Goal: Task Accomplishment & Management: Complete application form

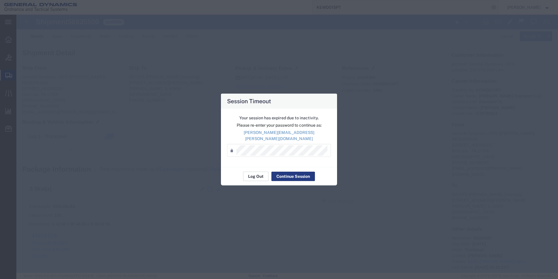
click at [254, 172] on button "Log Out" at bounding box center [255, 175] width 25 height 9
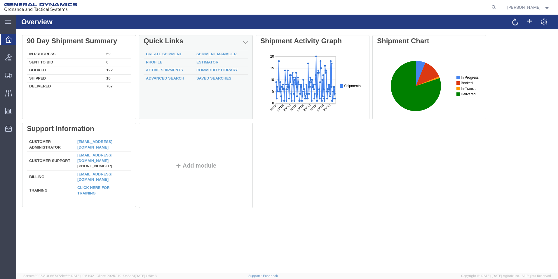
click at [163, 51] on td "Create Shipment" at bounding box center [169, 54] width 51 height 8
click at [163, 53] on link "Create Shipment" at bounding box center [164, 54] width 36 height 4
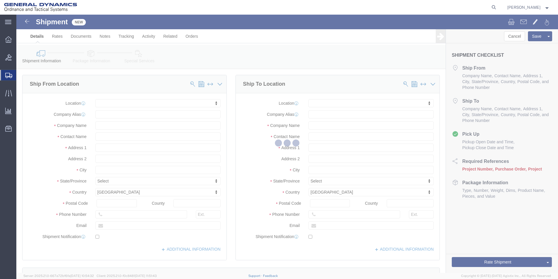
select select
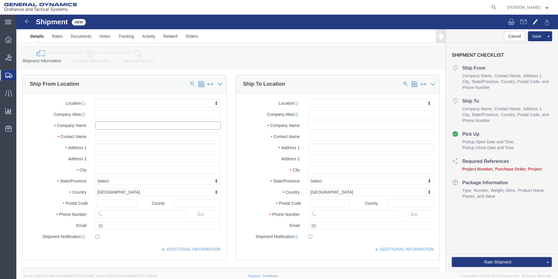
click input "text"
type input "GD-OTS RED"
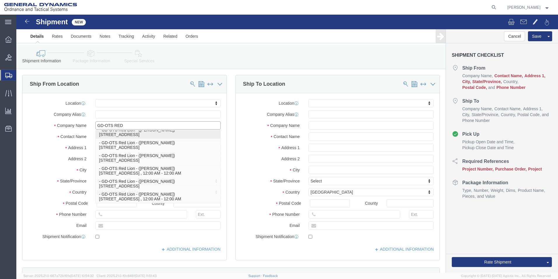
scroll to position [32, 0]
click p "- GD-OTS Red Lion - ([PERSON_NAME]) [STREET_ADDRESS] , 12:00 AM - 12:00 AM"
select select
type input "GD-OTS Red Lion"
type input "[PERSON_NAME]"
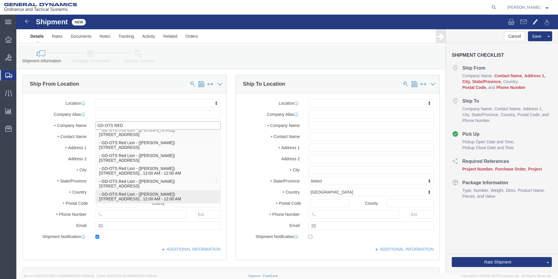
type input "[STREET_ADDRESS]"
type input "RED LION"
type input "17356"
type input "[PHONE_NUMBER]"
type input "[PERSON_NAME][EMAIL_ADDRESS][PERSON_NAME][DOMAIN_NAME]"
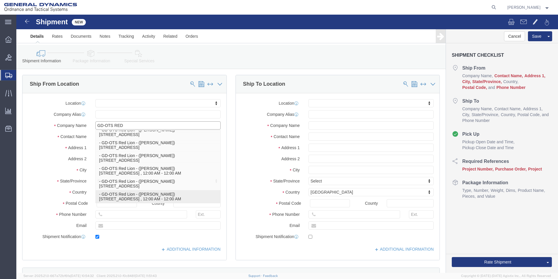
checkbox input "true"
select select "PA"
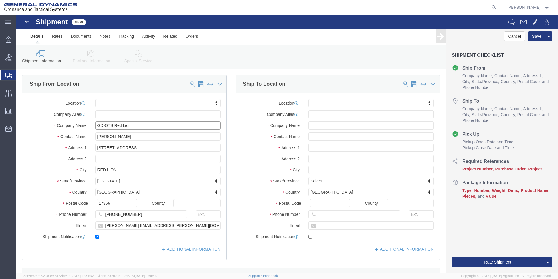
type input "GD-OTS Red Lion"
click input "text"
type input "[PERSON_NAME]"
click input "text"
type input "[PERSON_NAME]"
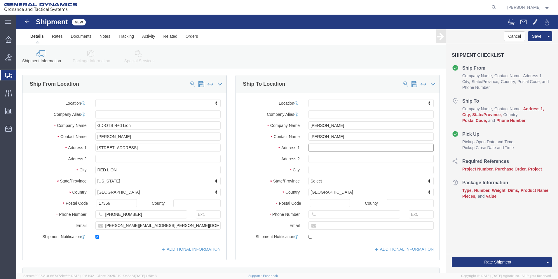
click input "text"
type input "4388 OLD BAYOU TRAIL"
select select
click input "text"
type input "DESTIN"
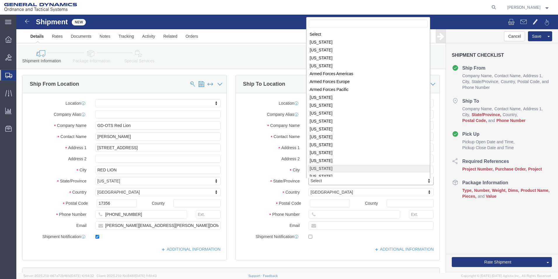
scroll to position [1, 0]
select select
select select "FL"
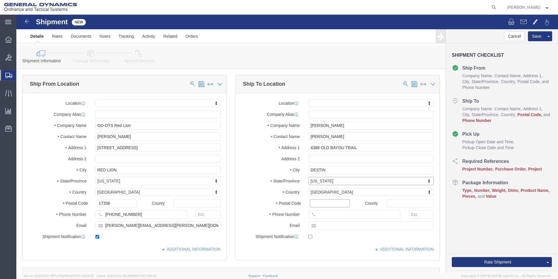
click input "Postal Code"
type input "32541"
select select
click input "text"
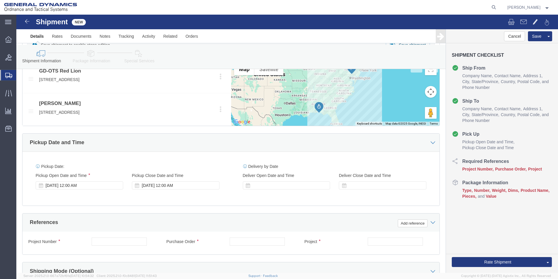
scroll to position [263, 0]
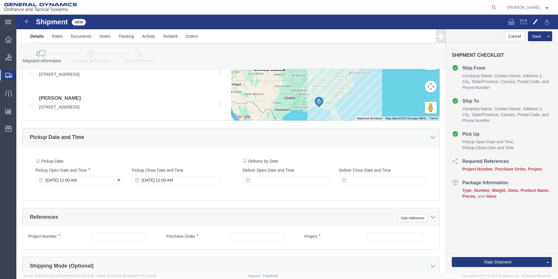
type input "[PHONE_NUMBER]"
click div "[DATE] 12:00 AM"
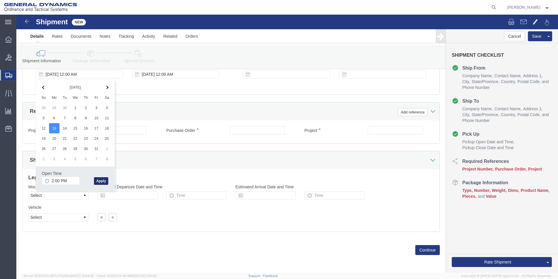
click button "Apply"
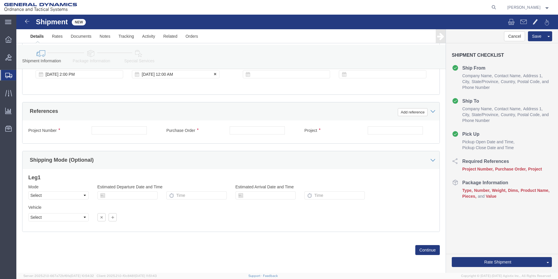
click div "[DATE] 12:00 AM"
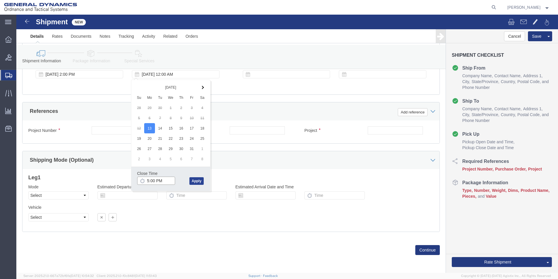
type input "5:00 PM"
click button "Apply"
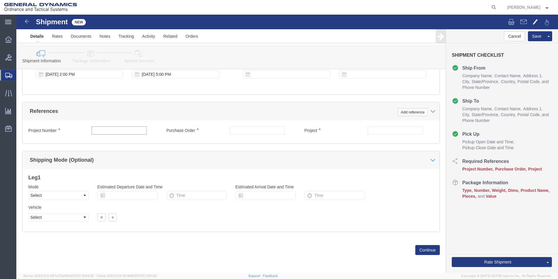
click input "text"
type input "000"
click input "text"
type input "000"
click input "text"
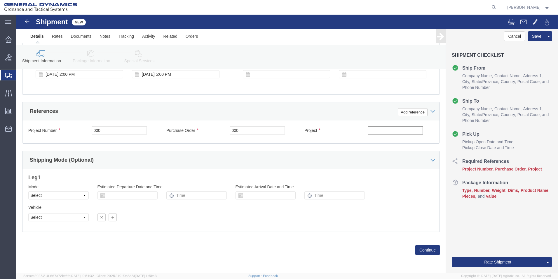
type input "000"
click input "000"
type input "0"
type input "[PERSON_NAME]"
click button "Continue"
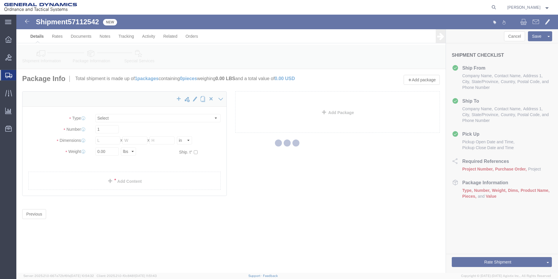
select select "CBOX"
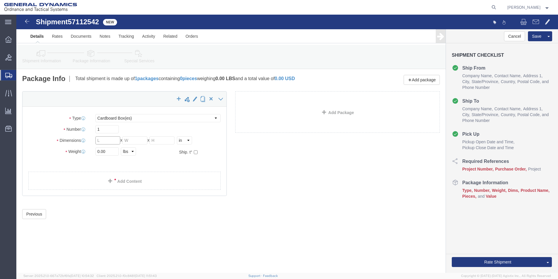
click input "text"
type input "16"
type input "10"
click input "0.00"
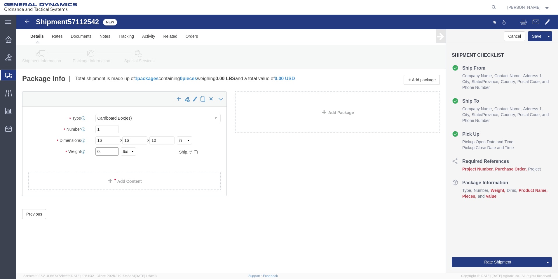
type input "0"
type input "5"
click span
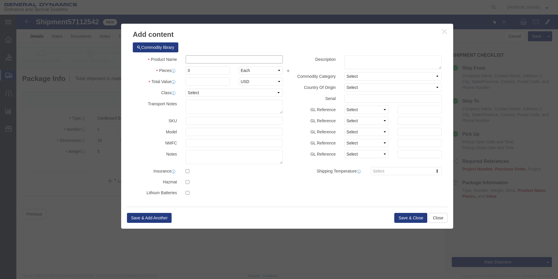
click input "text"
type input "[PERSON_NAME]"
click input "0"
type input "1"
click input "text"
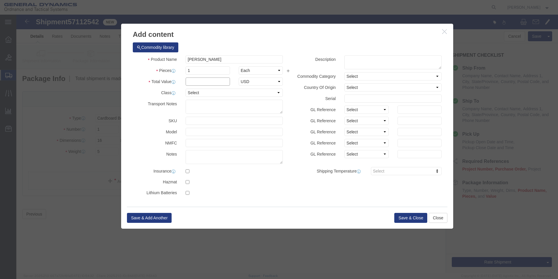
type input "1"
click button "Save & Close"
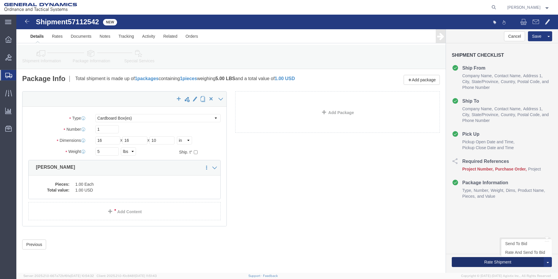
click button "Rate Shipment"
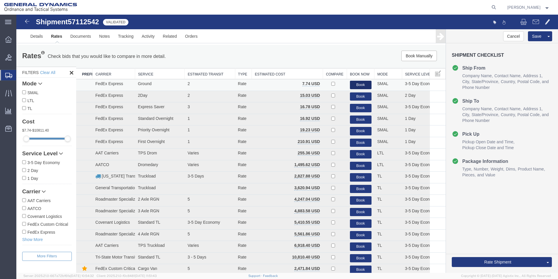
click at [355, 83] on button "Book" at bounding box center [361, 85] width 22 height 8
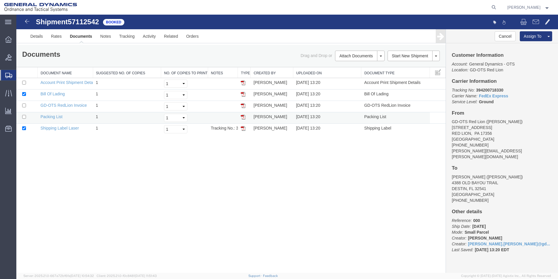
click at [244, 117] on img at bounding box center [243, 116] width 5 height 5
click at [242, 127] on img at bounding box center [243, 128] width 5 height 5
click at [9, 38] on icon at bounding box center [8, 39] width 6 height 6
